Goal: Task Accomplishment & Management: Use online tool/utility

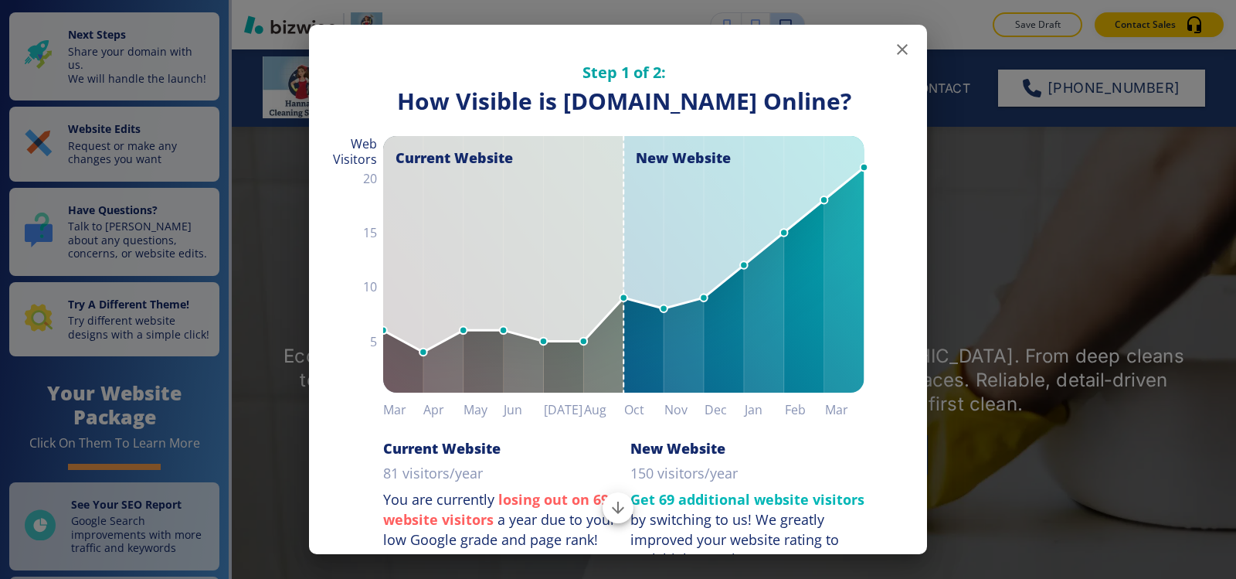
click at [897, 46] on icon "button" at bounding box center [902, 49] width 19 height 19
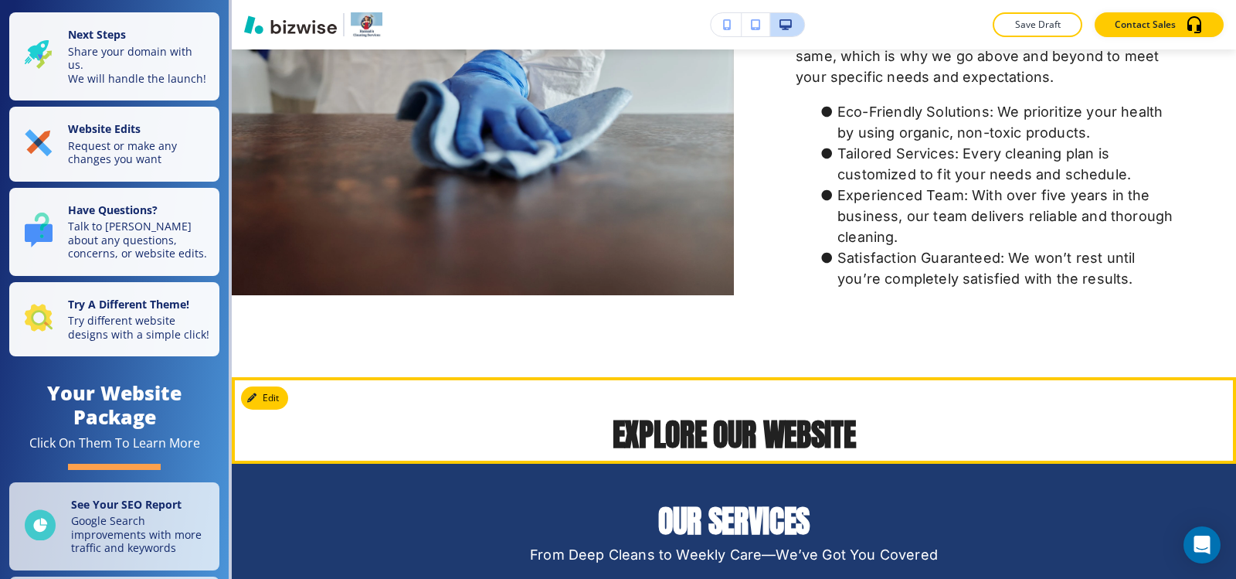
scroll to position [1623, 0]
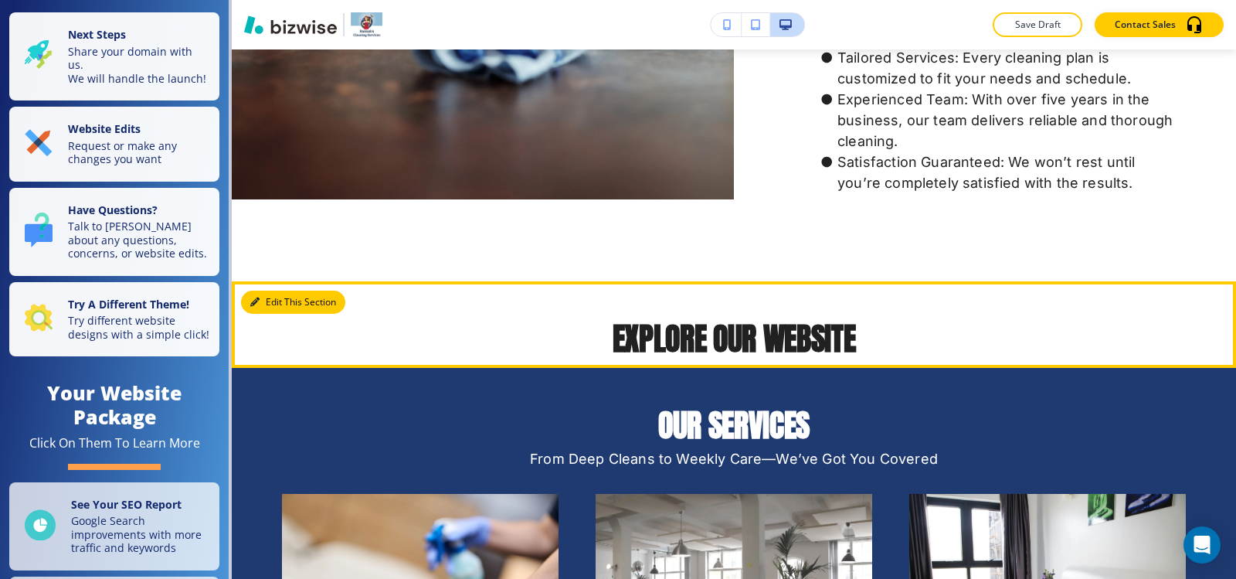
click at [267, 307] on button "Edit This Section" at bounding box center [293, 302] width 104 height 23
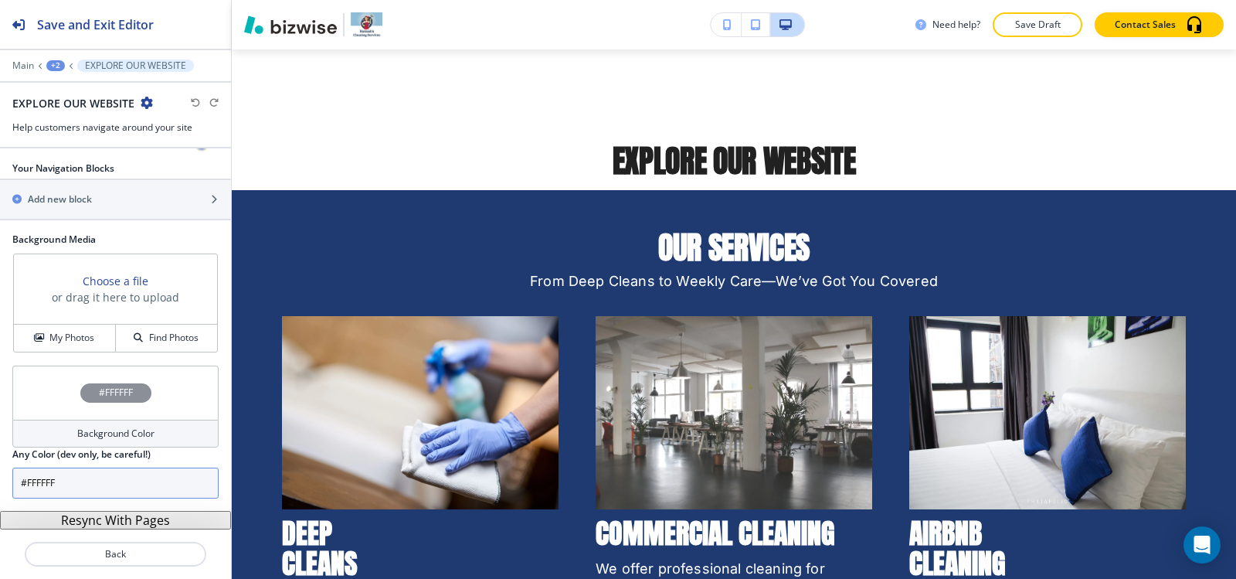
scroll to position [1855, 0]
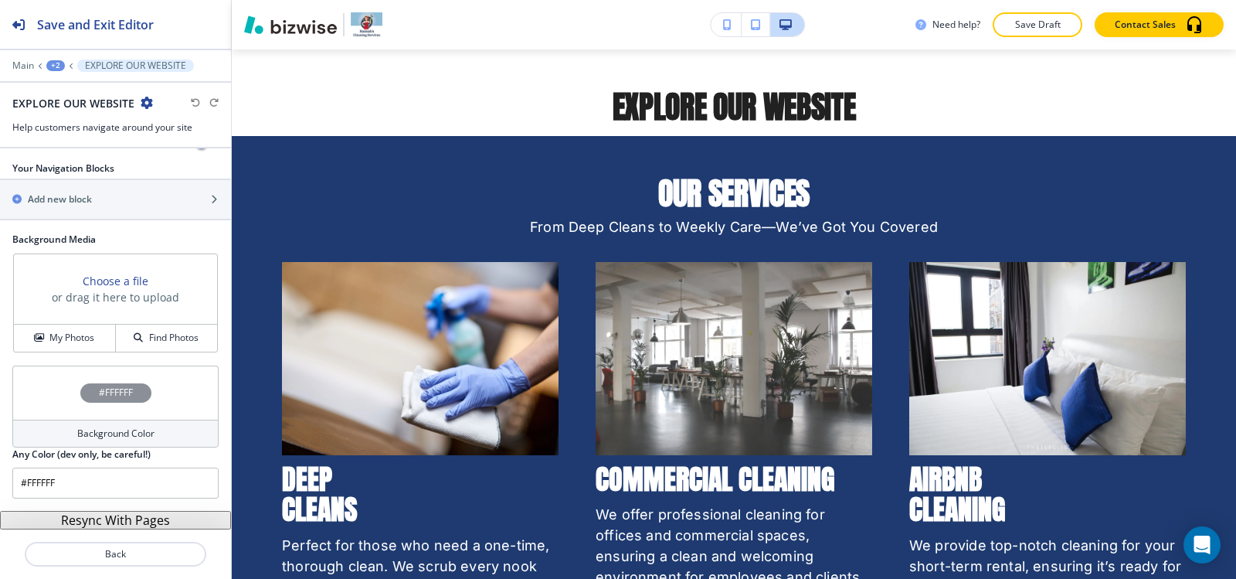
click at [99, 520] on button "Resync With Pages" at bounding box center [115, 520] width 231 height 19
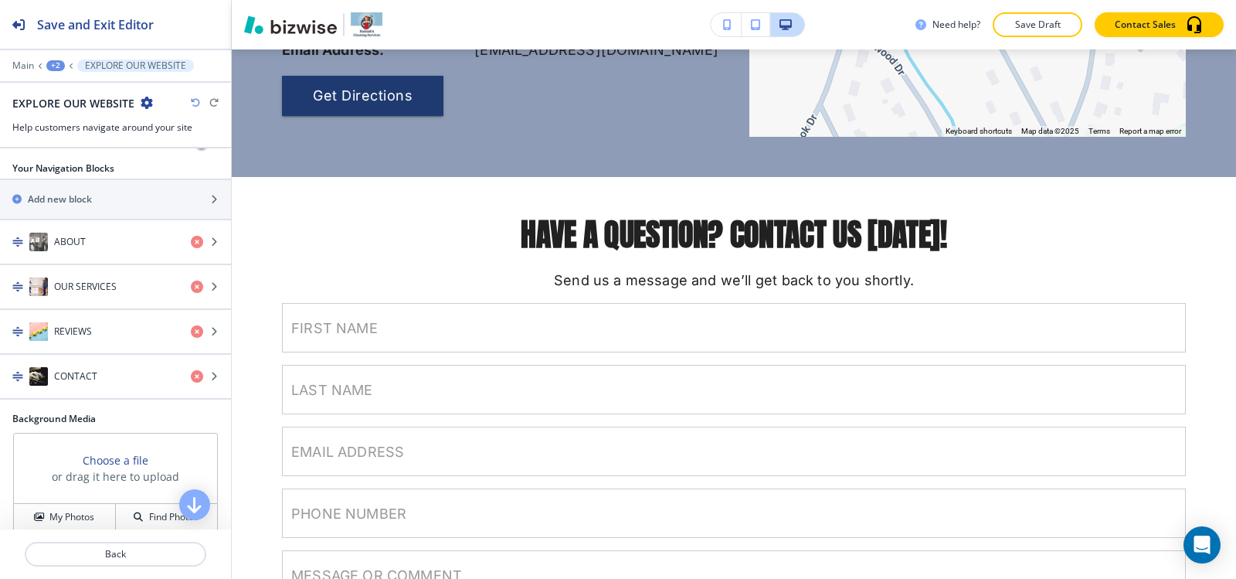
scroll to position [5519, 0]
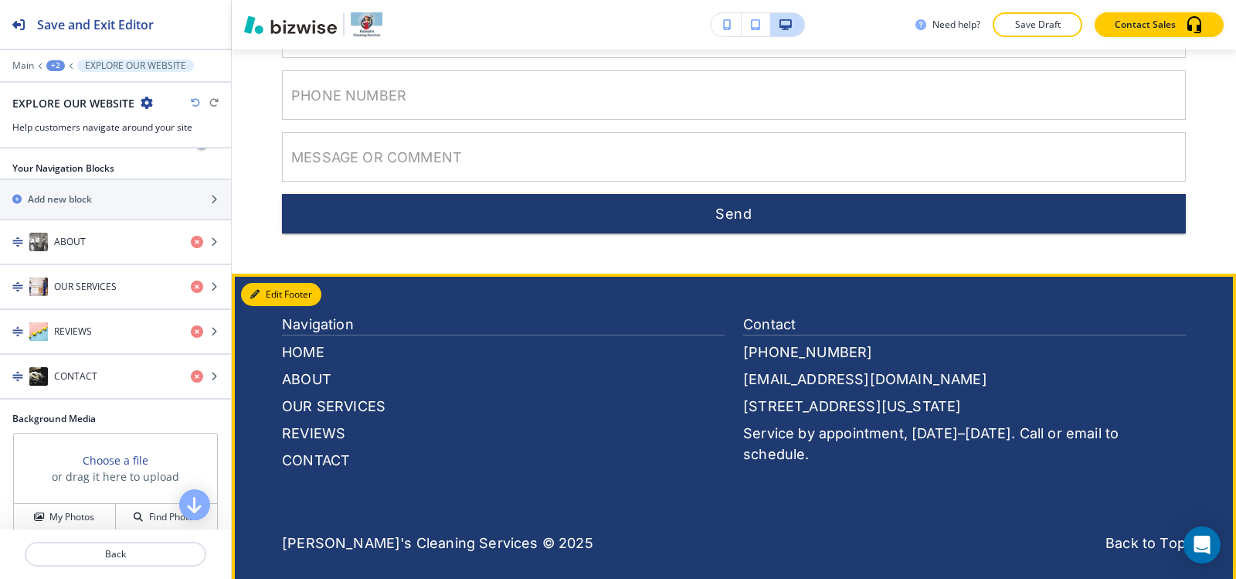
click at [270, 283] on button "Edit Footer" at bounding box center [281, 294] width 80 height 23
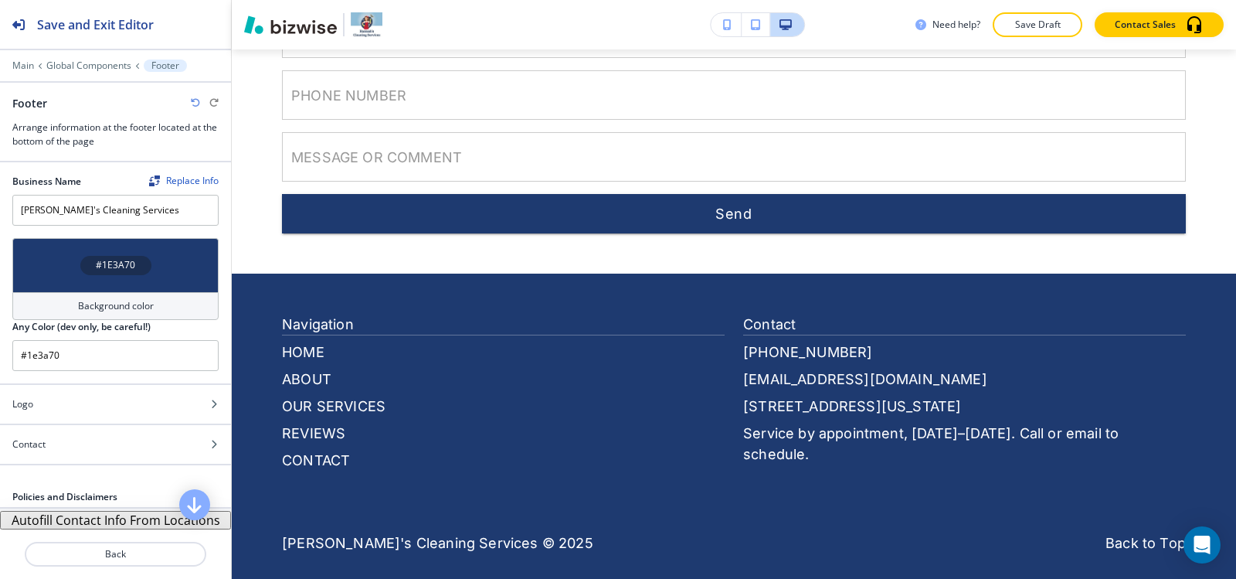
click at [131, 516] on button "Autofill Contact Info From Locations" at bounding box center [115, 520] width 231 height 19
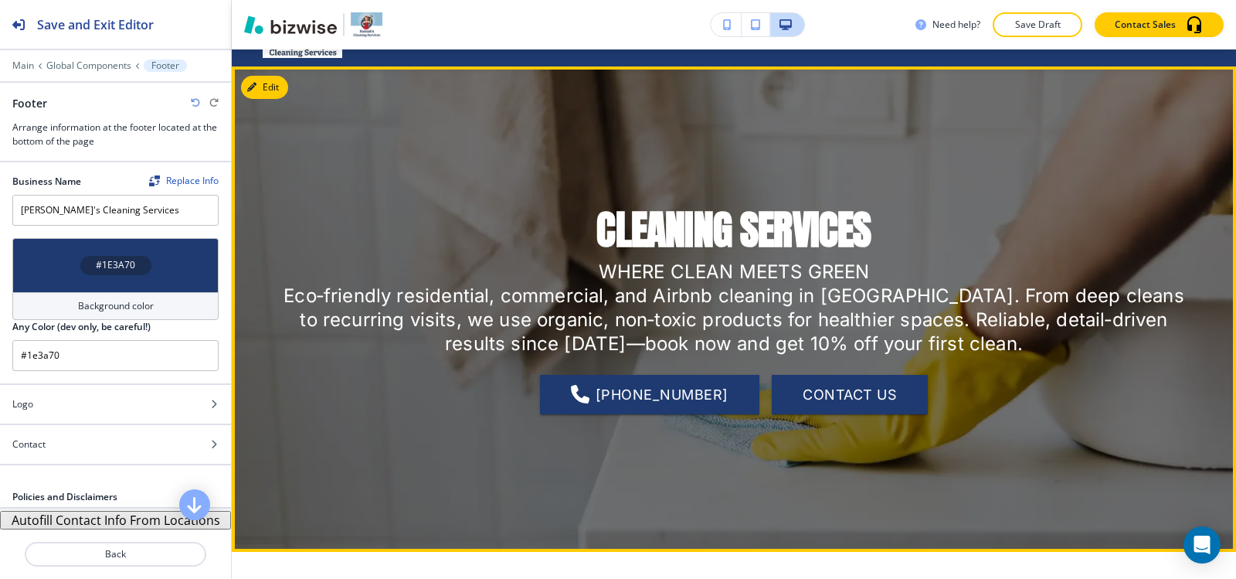
scroll to position [0, 0]
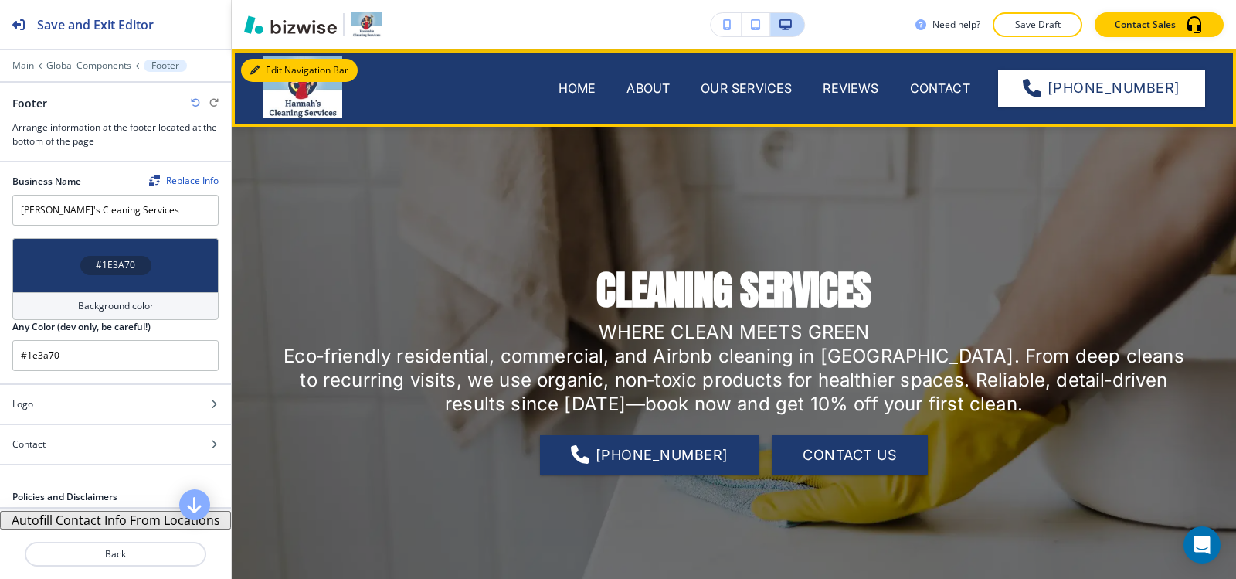
click at [285, 70] on button "Edit Navigation Bar" at bounding box center [299, 70] width 117 height 23
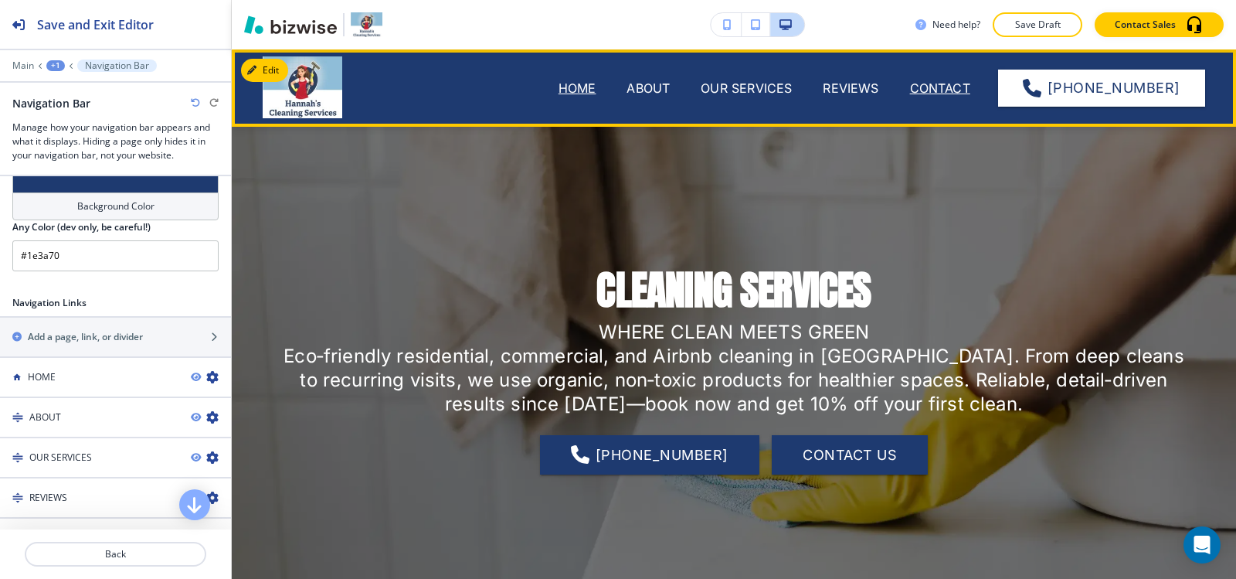
click at [947, 90] on p "CONTACT" at bounding box center [940, 88] width 60 height 19
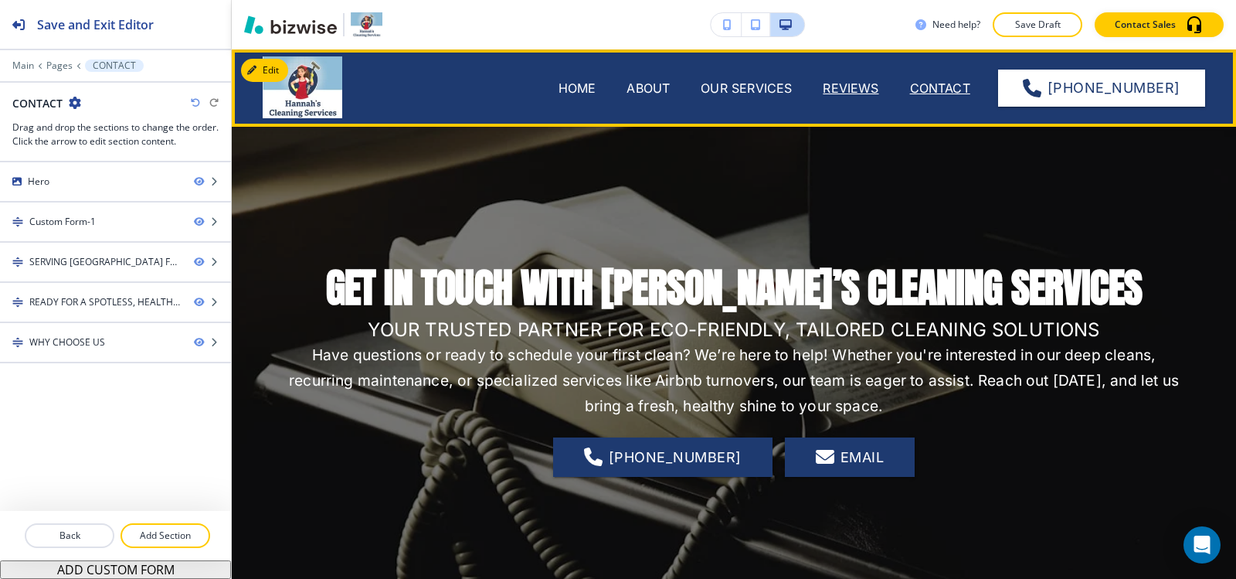
click at [838, 85] on p "REVIEWS" at bounding box center [851, 88] width 56 height 19
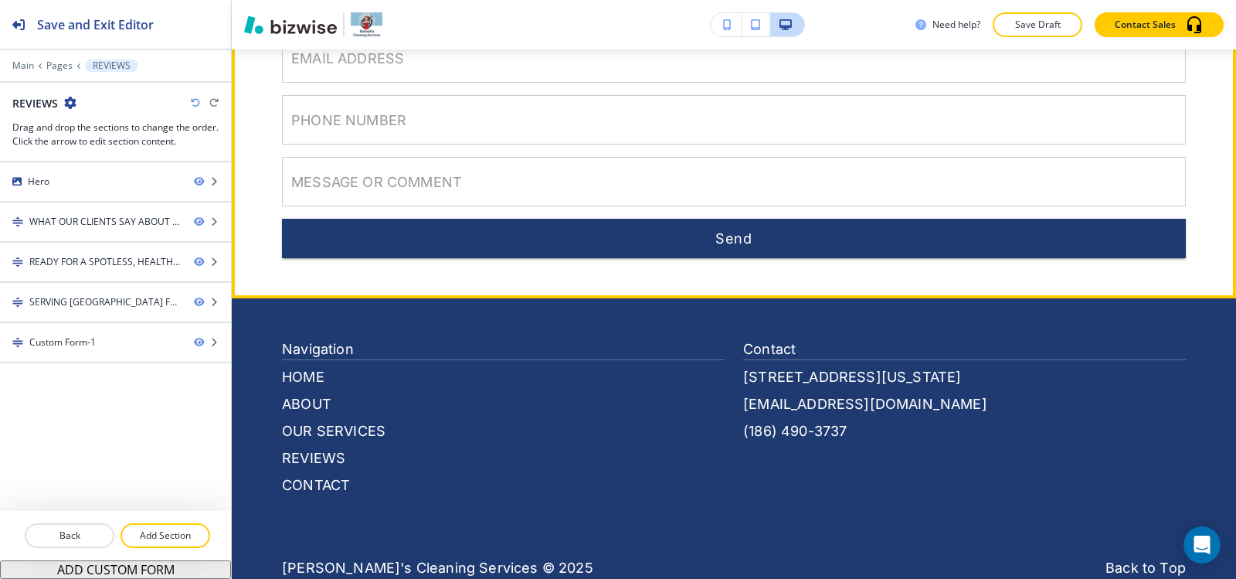
scroll to position [1906, 0]
